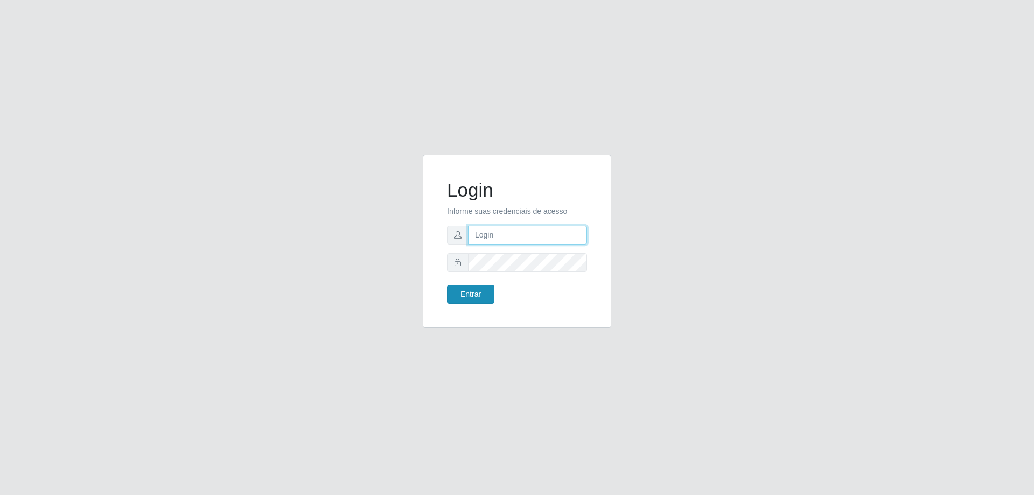
type input "[EMAIL_ADDRESS][DOMAIN_NAME]"
click at [465, 292] on button "Entrar" at bounding box center [470, 294] width 47 height 19
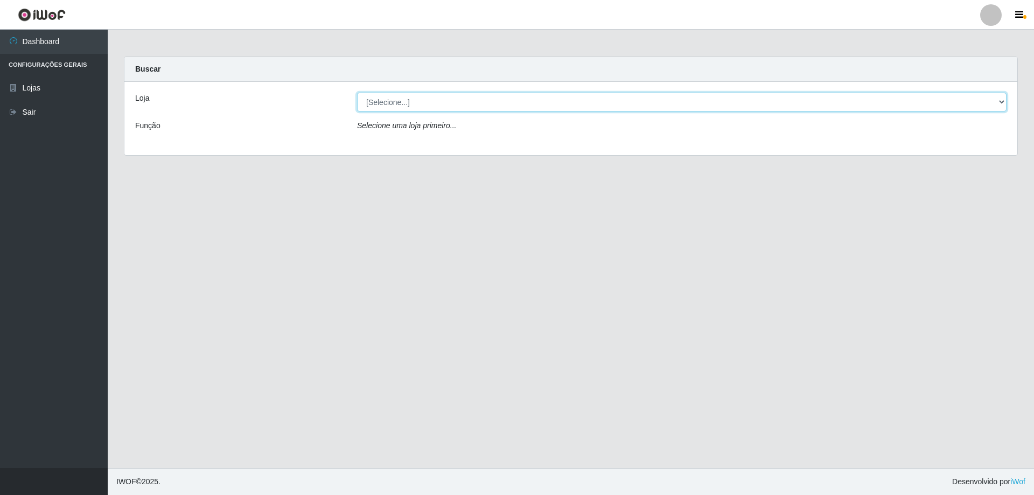
click at [399, 104] on select "[Selecione...] SuperShow Bis - [GEOGRAPHIC_DATA]" at bounding box center [681, 102] width 649 height 19
select select "59"
click at [357, 93] on select "[Selecione...] SuperShow Bis - [GEOGRAPHIC_DATA]" at bounding box center [681, 102] width 649 height 19
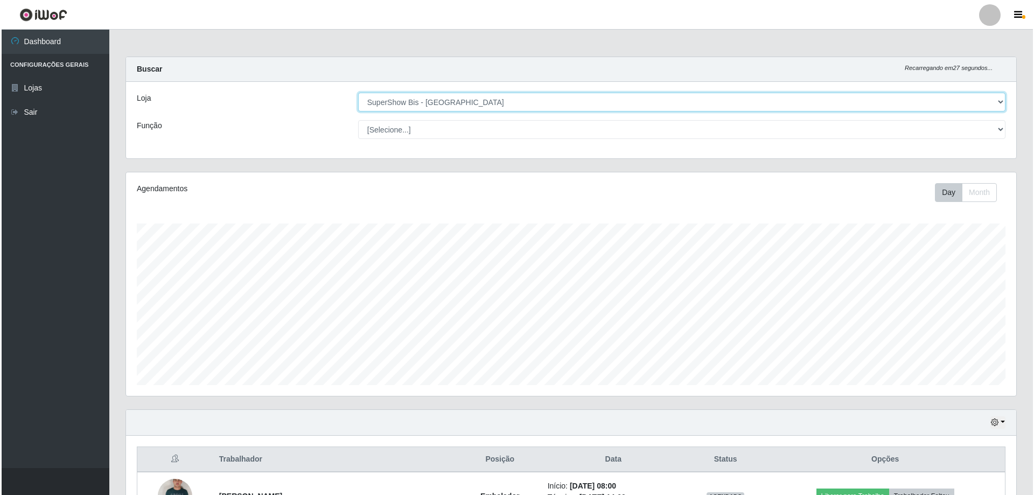
scroll to position [124, 0]
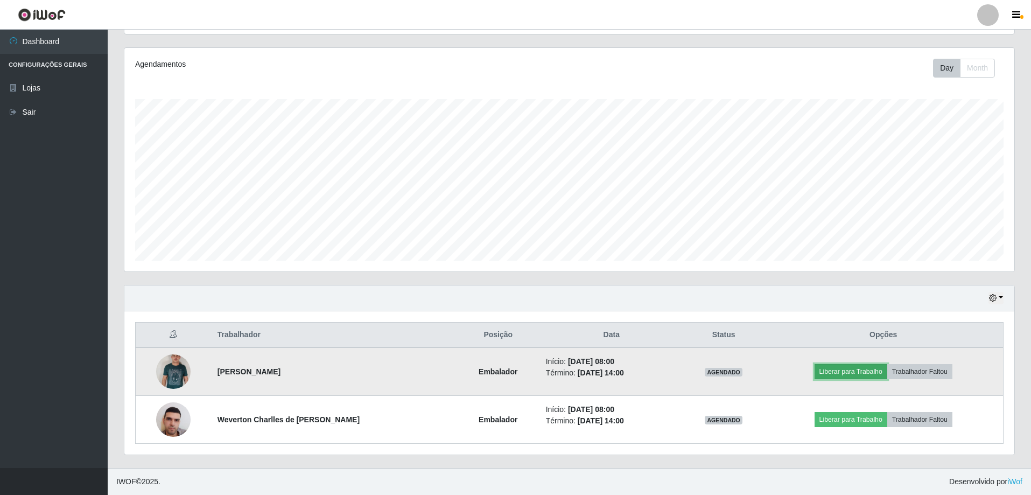
click at [858, 375] on button "Liberar para Trabalho" at bounding box center [851, 371] width 73 height 15
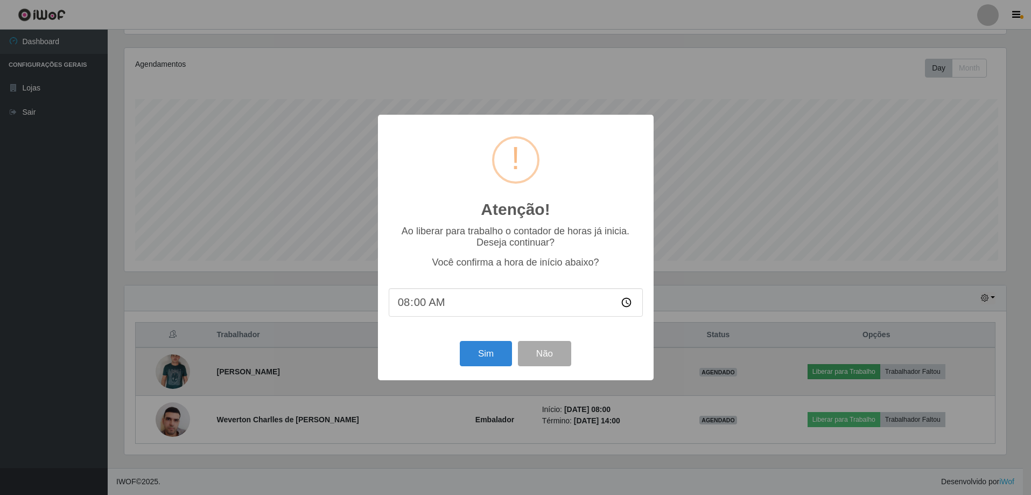
scroll to position [223, 885]
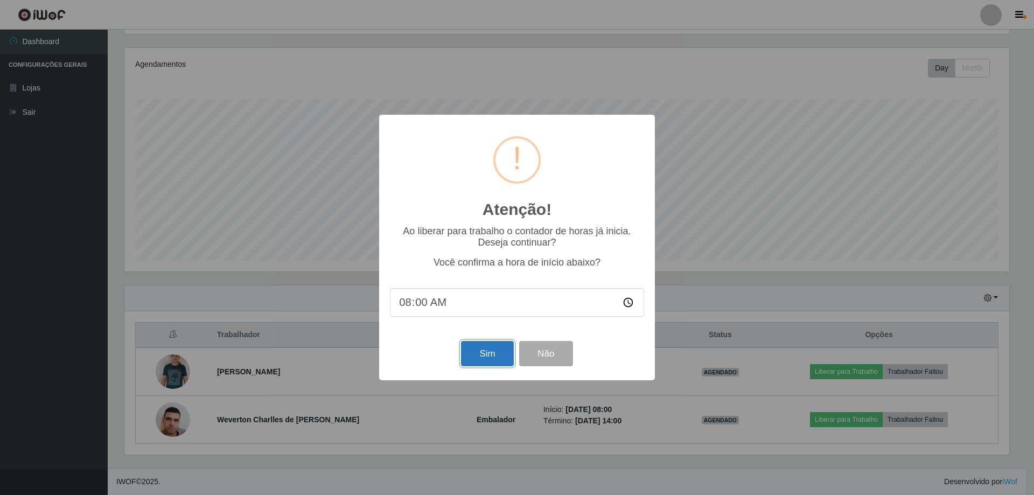
click at [493, 355] on button "Sim" at bounding box center [487, 353] width 52 height 25
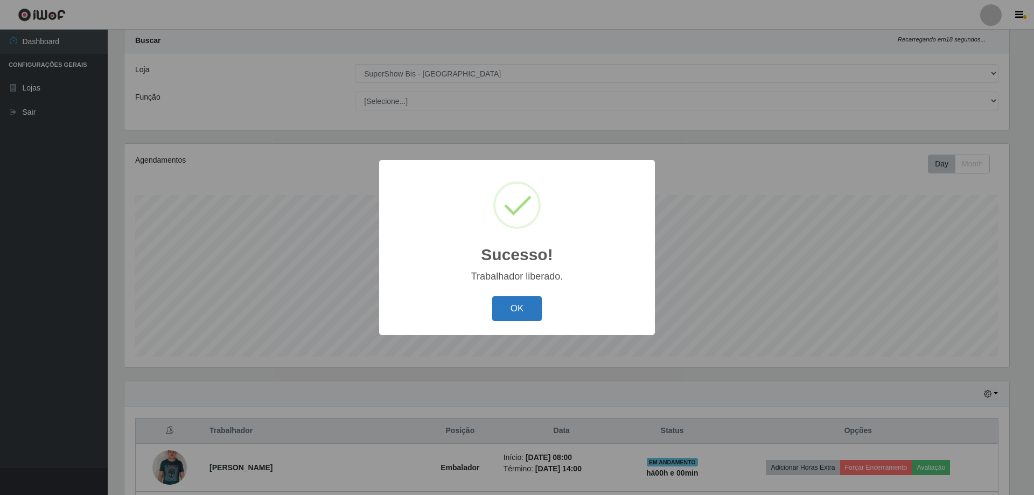
click at [519, 314] on button "OK" at bounding box center [517, 308] width 50 height 25
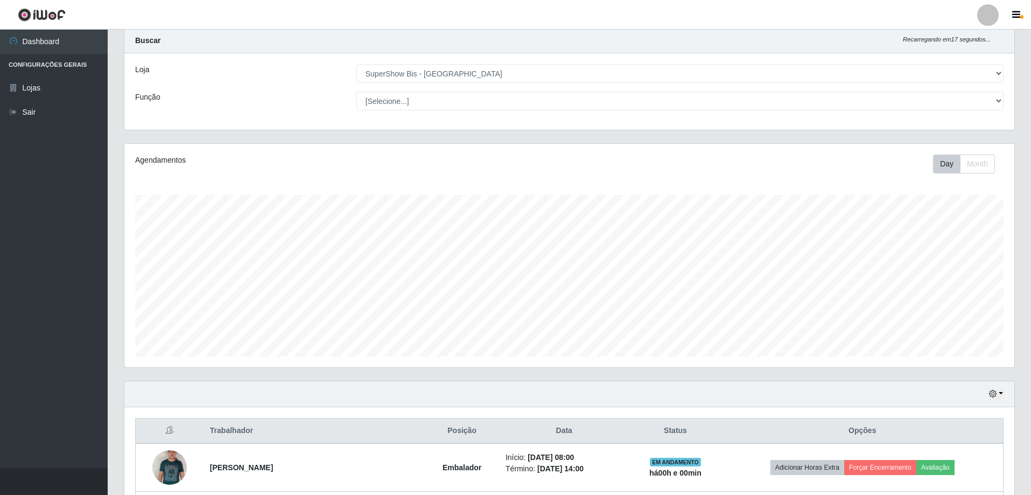
scroll to position [124, 0]
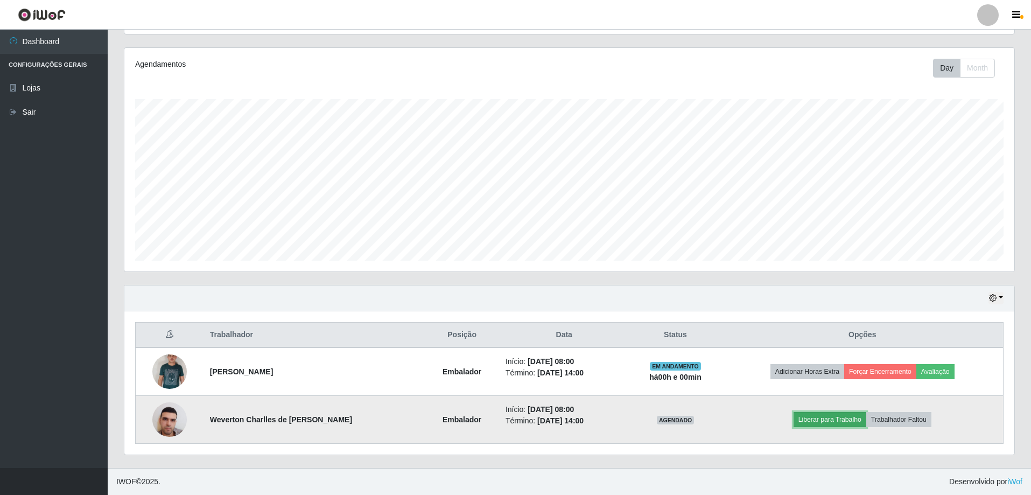
click at [848, 420] on button "Liberar para Trabalho" at bounding box center [830, 419] width 73 height 15
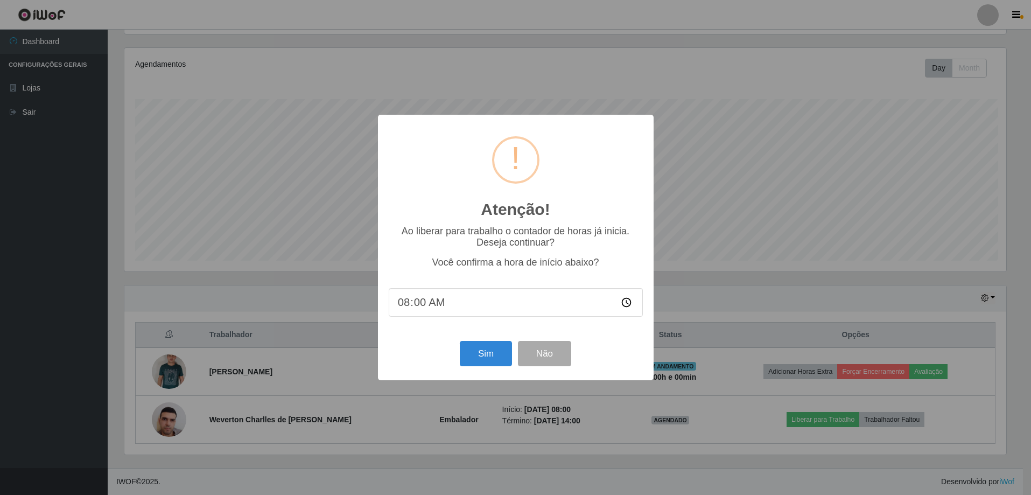
scroll to position [223, 885]
click at [492, 352] on button "Sim" at bounding box center [487, 353] width 52 height 25
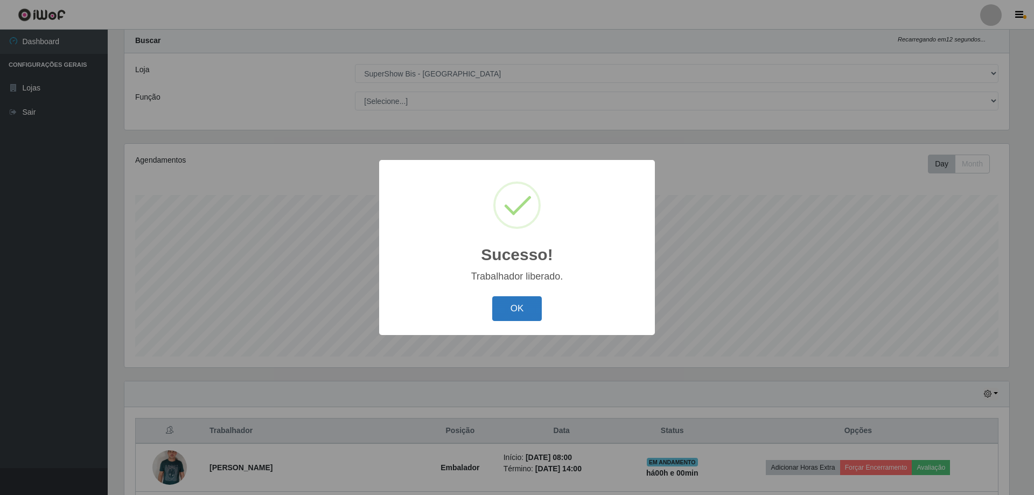
click at [516, 306] on button "OK" at bounding box center [517, 308] width 50 height 25
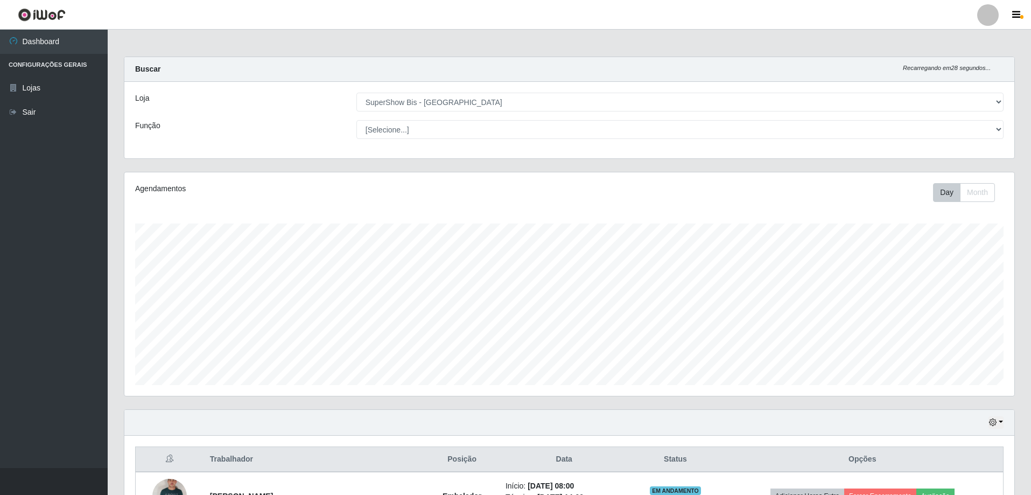
scroll to position [124, 0]
